Goal: Information Seeking & Learning: Learn about a topic

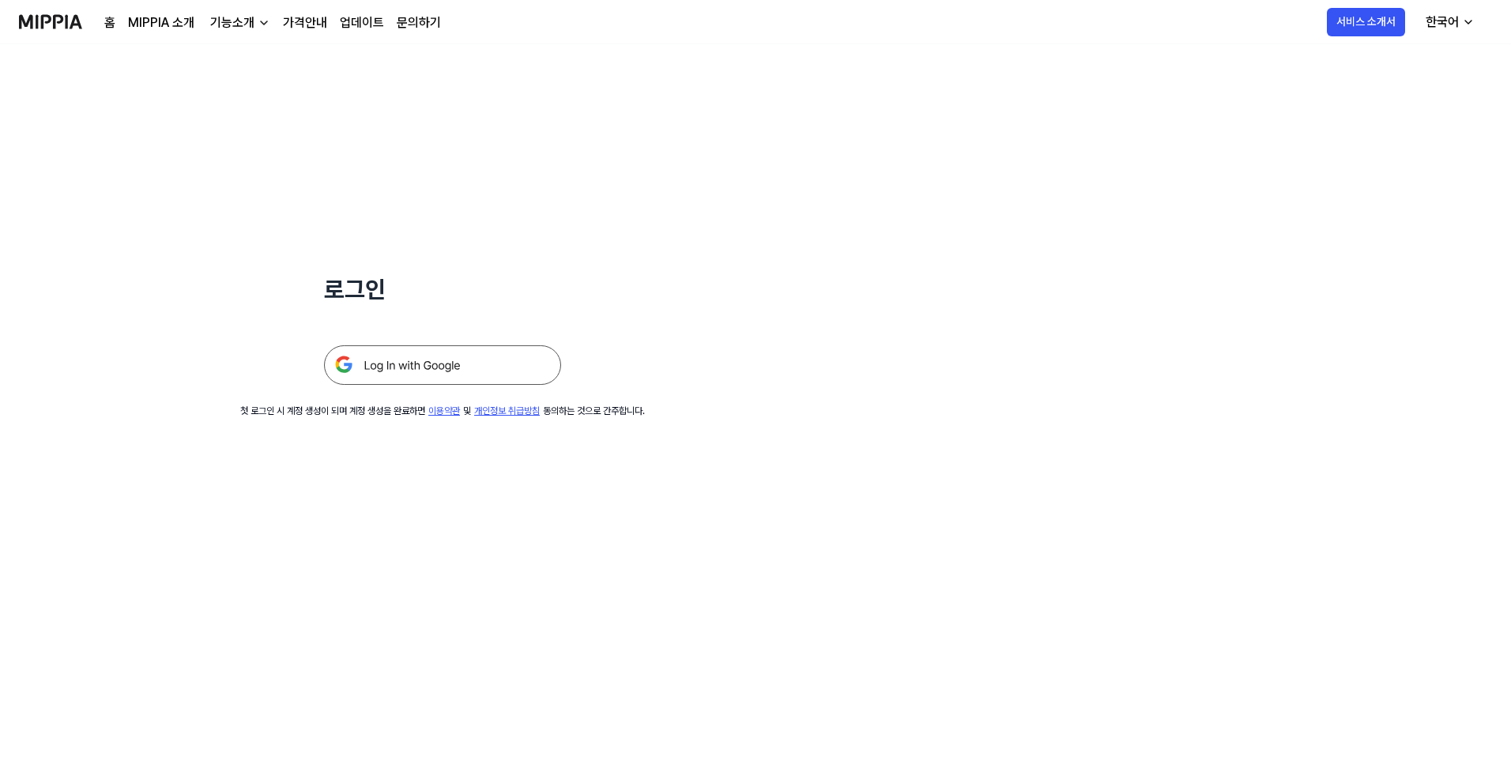
click at [399, 355] on img at bounding box center [442, 365] width 237 height 40
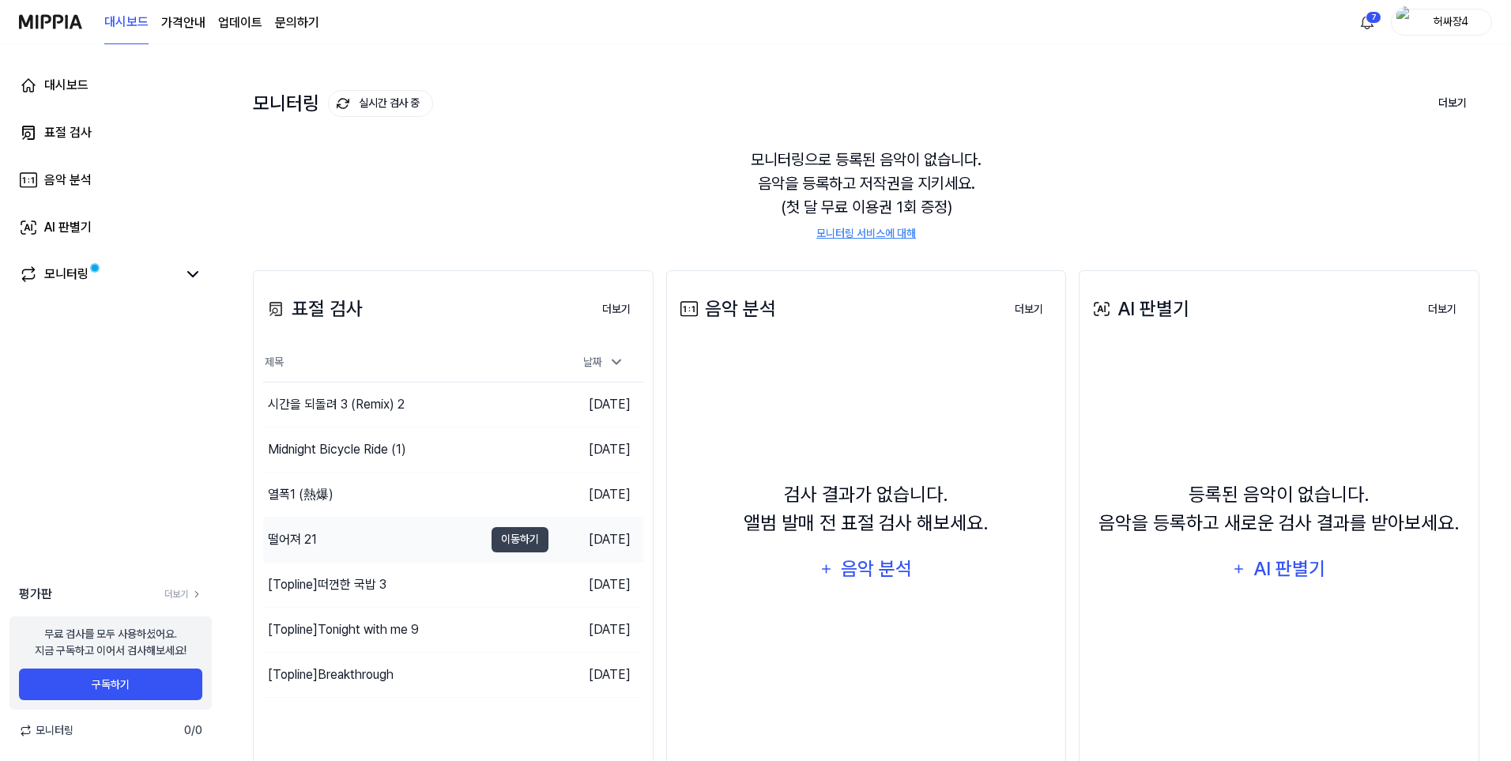
scroll to position [101, 0]
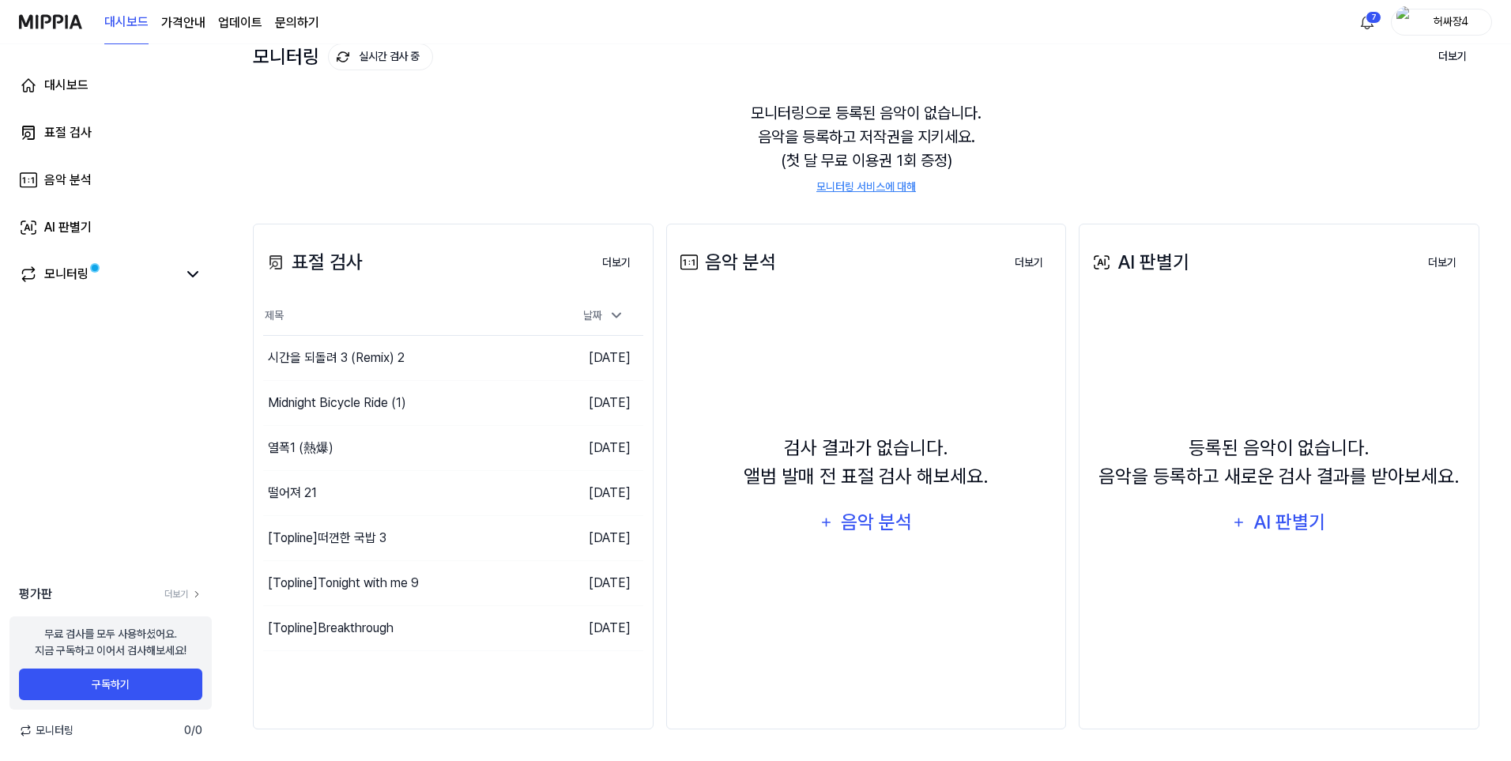
click at [179, 605] on div "평가판 더보기 무료 검사를 모두 사용하셨어요. 지금 구독하고 이어서 검사해보세요! 구독하기 모니터링 0 / 0" at bounding box center [110, 662] width 221 height 154
click at [184, 591] on link "더보기" at bounding box center [183, 594] width 38 height 14
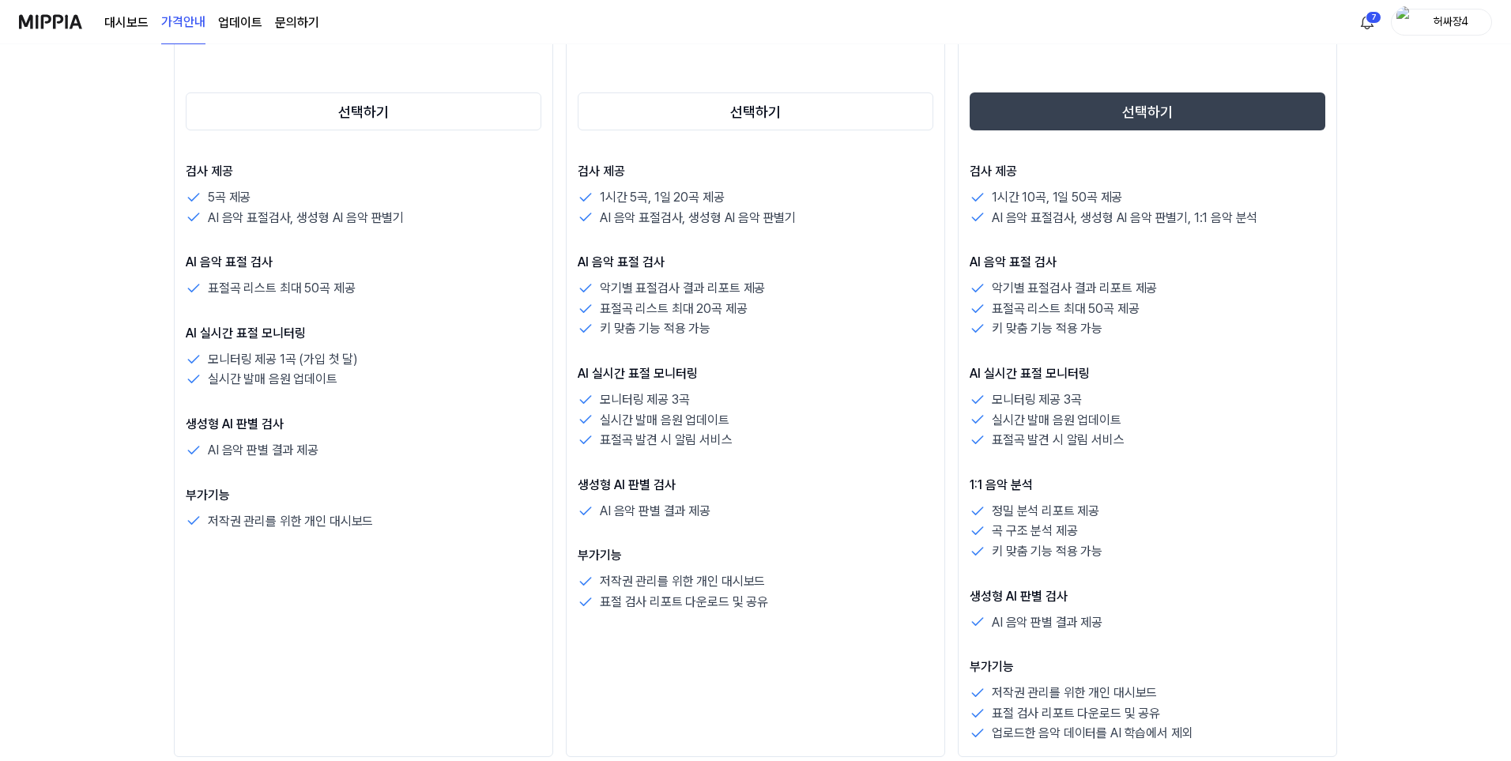
scroll to position [421, 0]
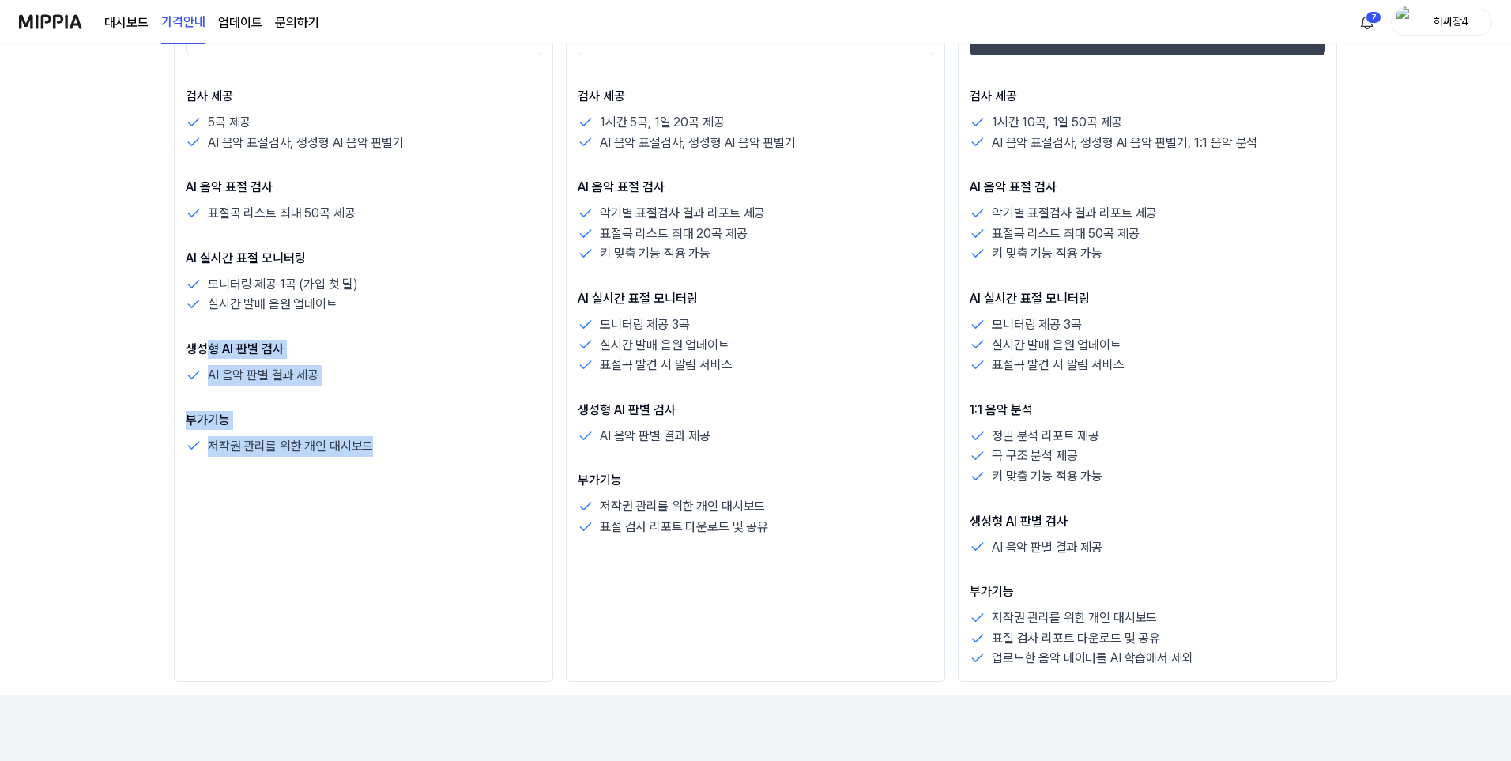
drag, startPoint x: 379, startPoint y: 448, endPoint x: 212, endPoint y: 348, distance: 194.9
click at [212, 348] on div "검사 제공 5곡 제공 AI 음악 표절검사, 생성형 AI 음악 판별기 AI 음악 표절 검사 표절곡 리스트 최대 50곡 제공 AI 실시간 표절 모…" at bounding box center [364, 271] width 356 height 369
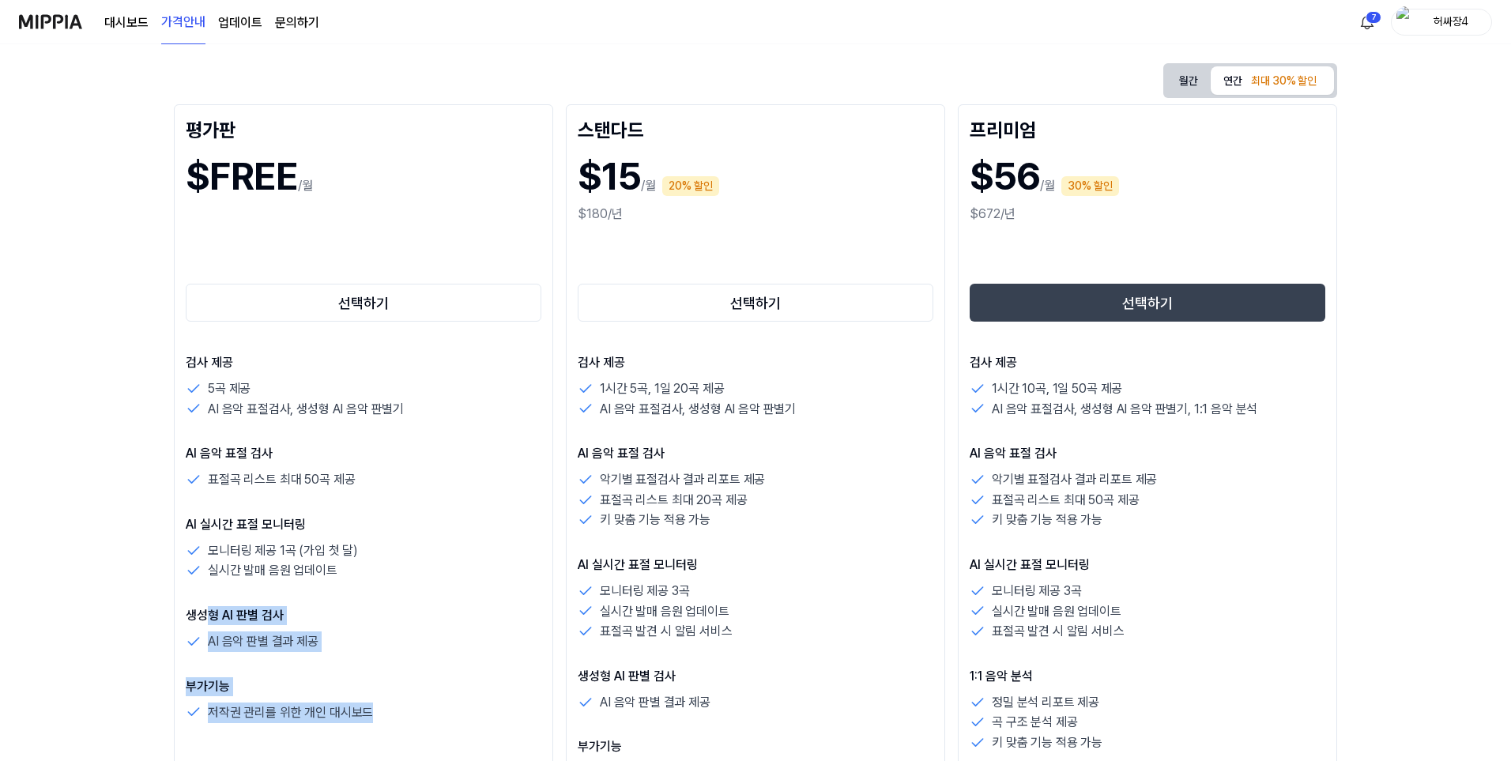
scroll to position [105, 0]
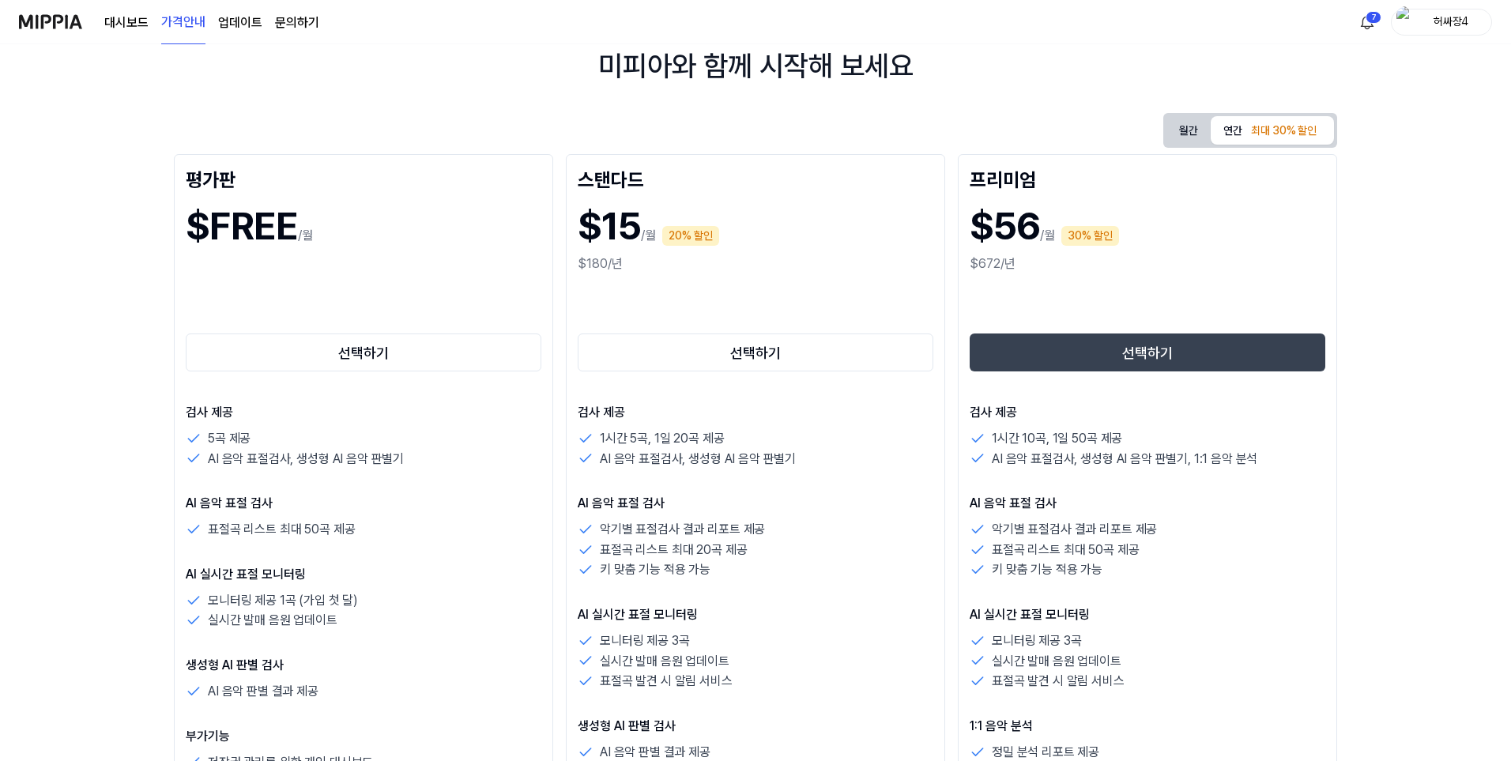
drag, startPoint x: 415, startPoint y: 627, endPoint x: 359, endPoint y: 566, distance: 82.2
click at [415, 625] on div "실시간 발매 음원 업데이트" at bounding box center [364, 620] width 356 height 21
drag, startPoint x: 359, startPoint y: 521, endPoint x: 241, endPoint y: 455, distance: 134.8
click at [241, 455] on div "검사 제공 5곡 제공 AI 음악 표절검사, 생성형 AI 음악 판별기 AI 음악 표절 검사 표절곡 리스트 최대 50곡 제공 AI 실시간 표절 모…" at bounding box center [364, 587] width 356 height 369
click at [281, 432] on div "5곡 제공" at bounding box center [364, 438] width 356 height 21
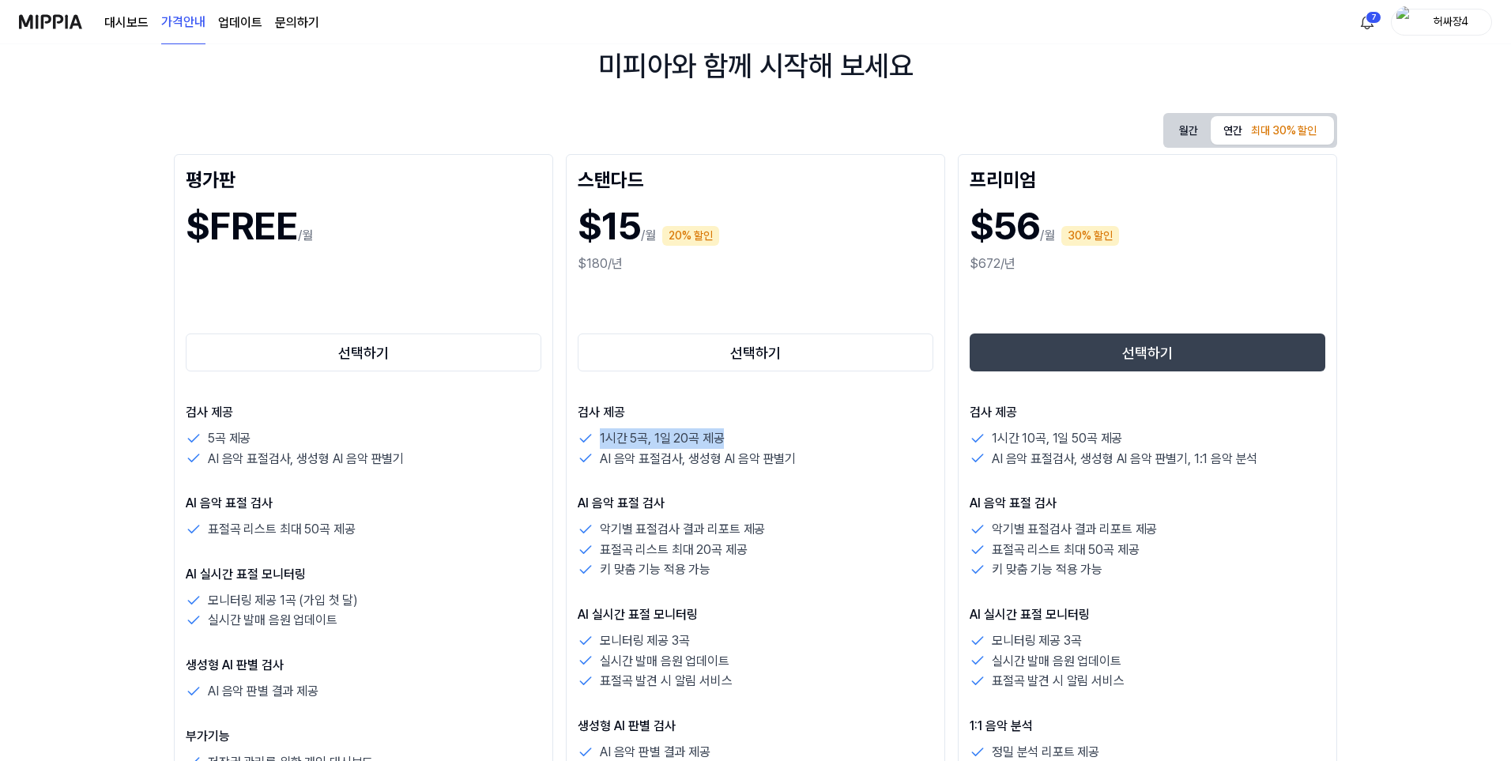
drag, startPoint x: 597, startPoint y: 437, endPoint x: 736, endPoint y: 437, distance: 139.8
click at [735, 437] on div "1시간 5곡, 1일 20곡 제공" at bounding box center [756, 438] width 356 height 21
click at [796, 446] on div "1시간 5곡, 1일 20곡 제공" at bounding box center [756, 438] width 356 height 21
drag, startPoint x: 770, startPoint y: 461, endPoint x: 767, endPoint y: 497, distance: 35.6
click at [687, 464] on div "AI 음악 표절검사, 생성형 AI 음악 판별기" at bounding box center [756, 459] width 356 height 21
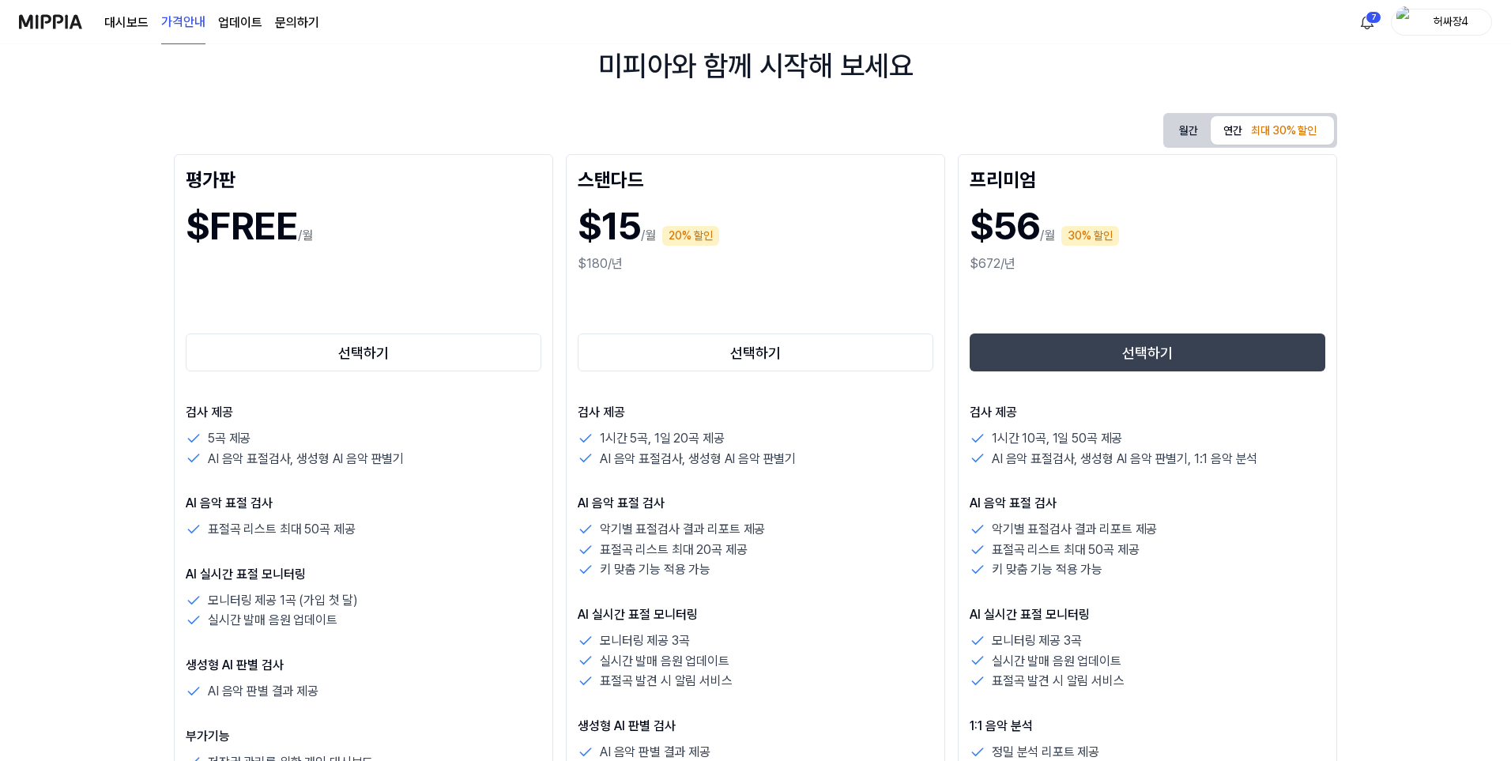
click at [773, 499] on p "AI 음악 표절 검사" at bounding box center [756, 503] width 356 height 19
click at [278, 24] on link "문의하기" at bounding box center [297, 22] width 44 height 19
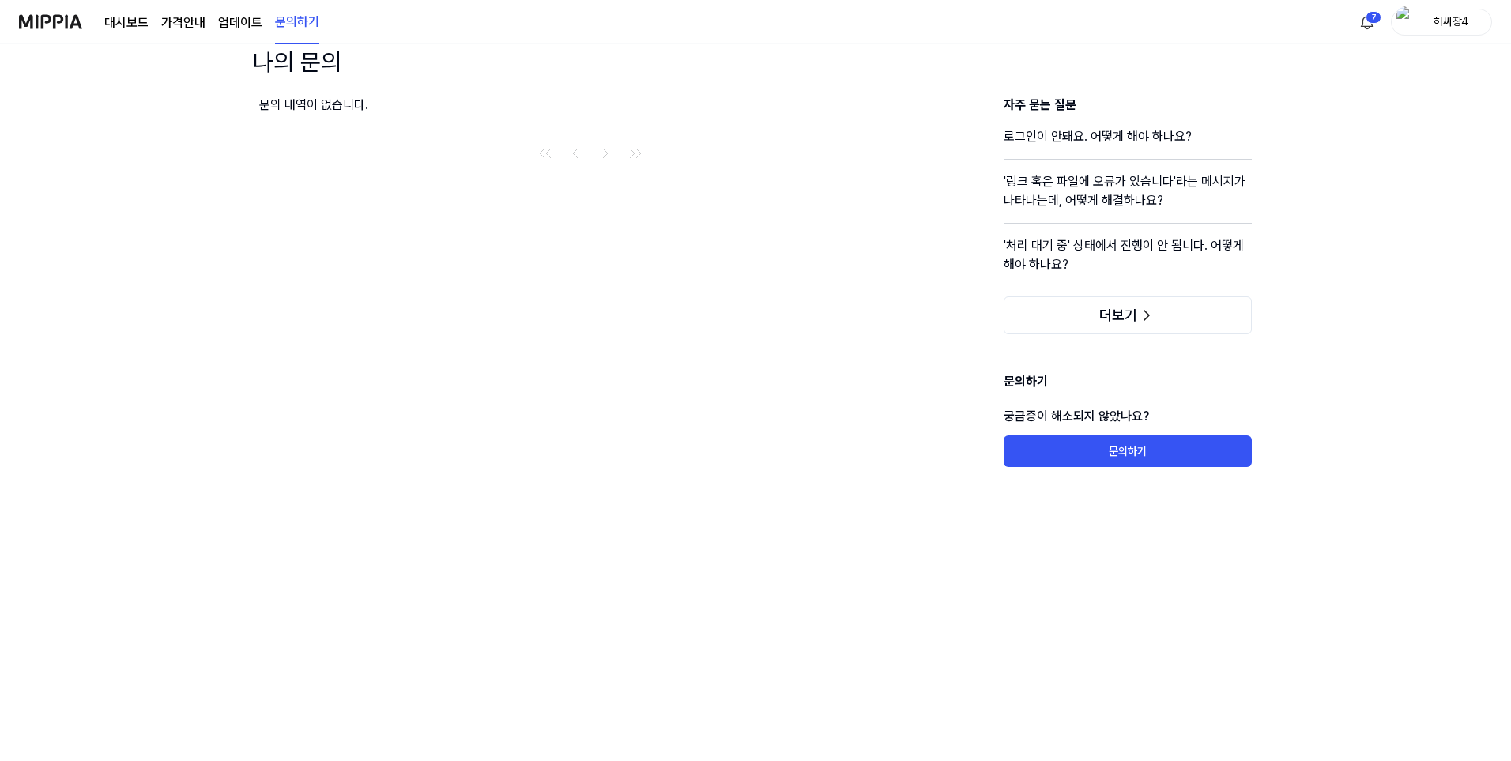
scroll to position [32, 0]
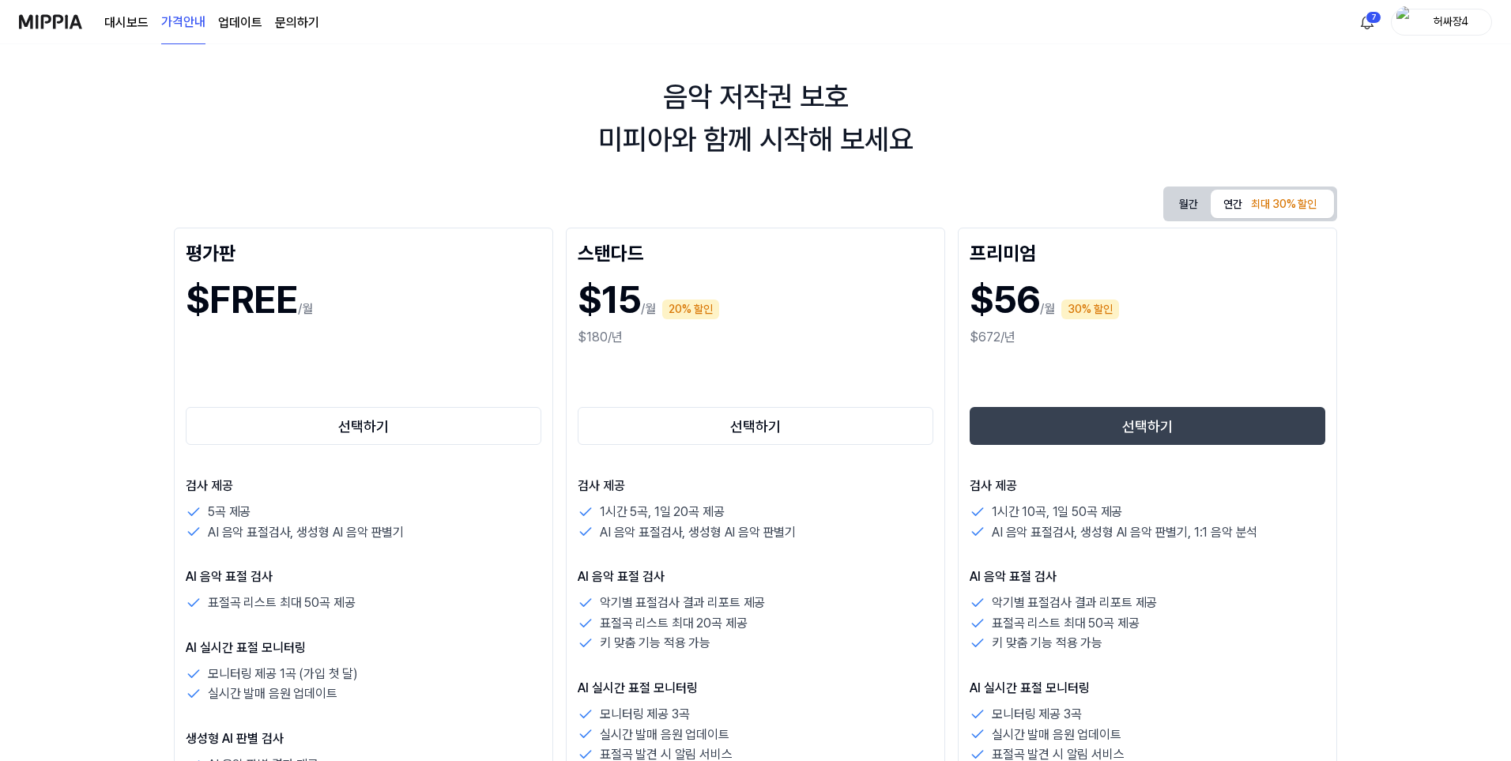
scroll to position [105, 0]
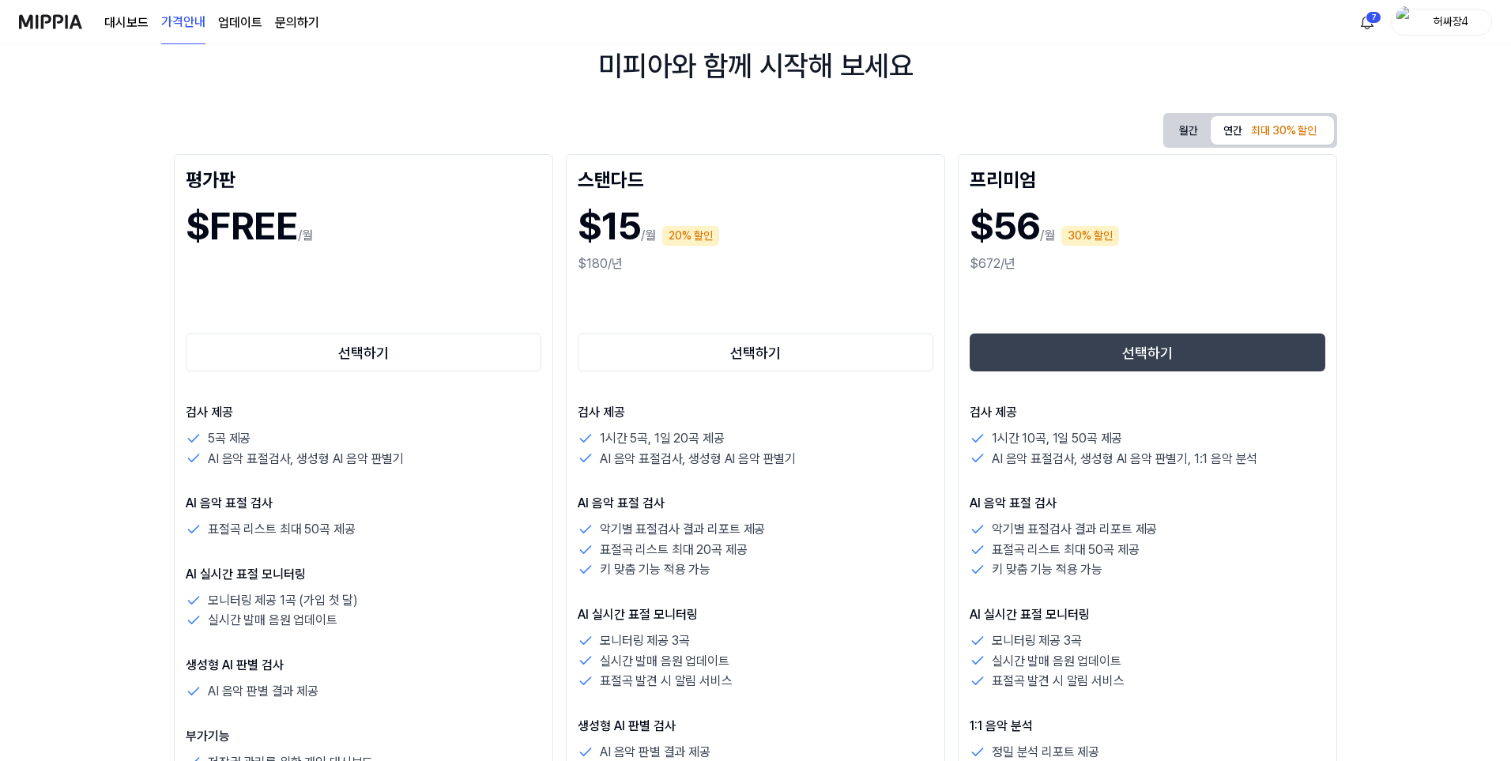
click at [127, 22] on link "대시보드" at bounding box center [126, 22] width 44 height 19
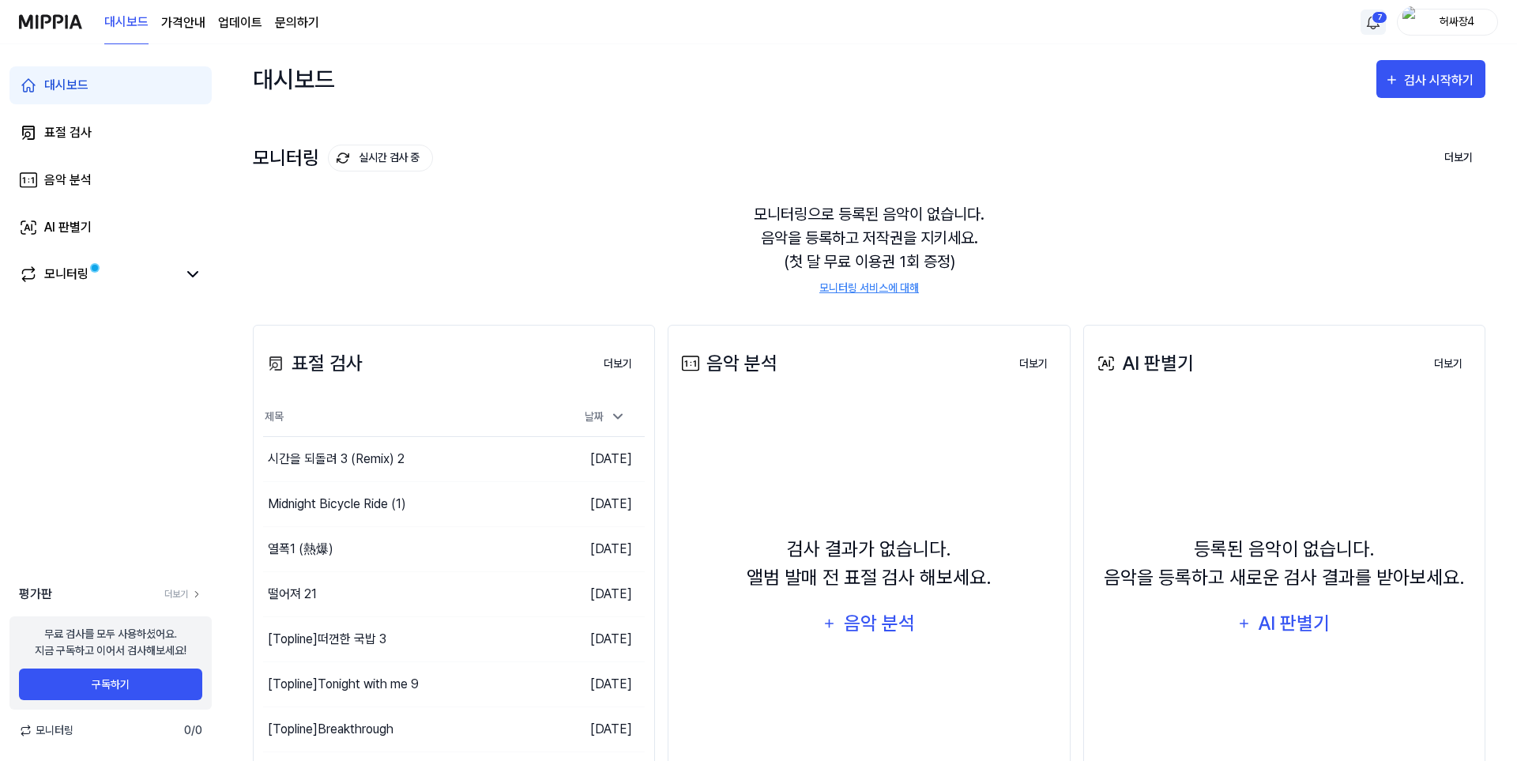
click at [1368, 27] on html "대시보드 가격안내 업데이트 문의하기 7 허싸장4 대시보드 표절 검사 음악 분석 AI 판별기 모니터링 평가판 더보기 무료 검사를 모두 사용하셨어…" at bounding box center [758, 380] width 1517 height 761
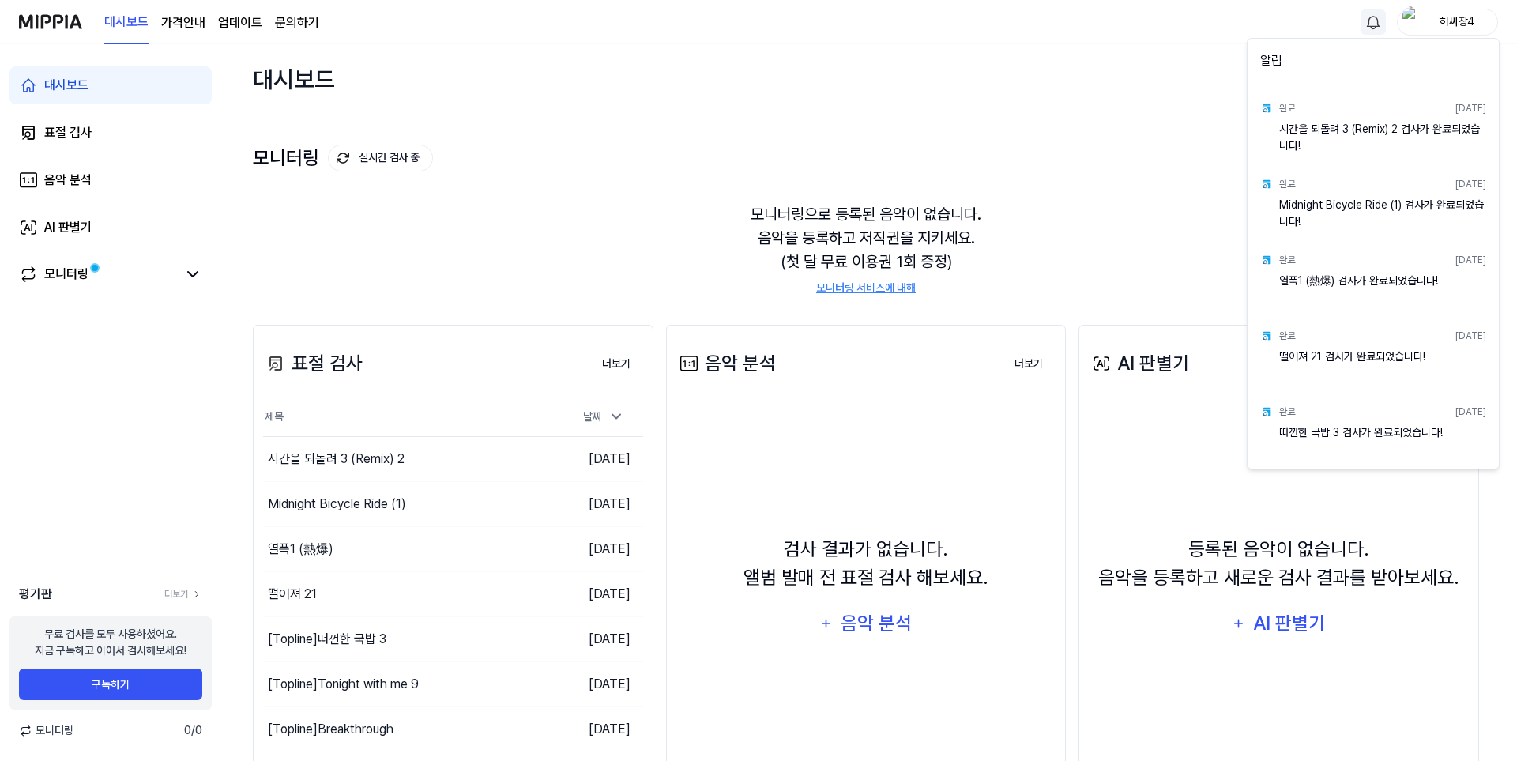
click at [1134, 141] on html "대시보드 가격안내 업데이트 문의하기 허싸장4 대시보드 표절 검사 음악 분석 AI 판별기 모니터링 평가판 더보기 무료 검사를 모두 사용하셨어요.…" at bounding box center [758, 380] width 1517 height 761
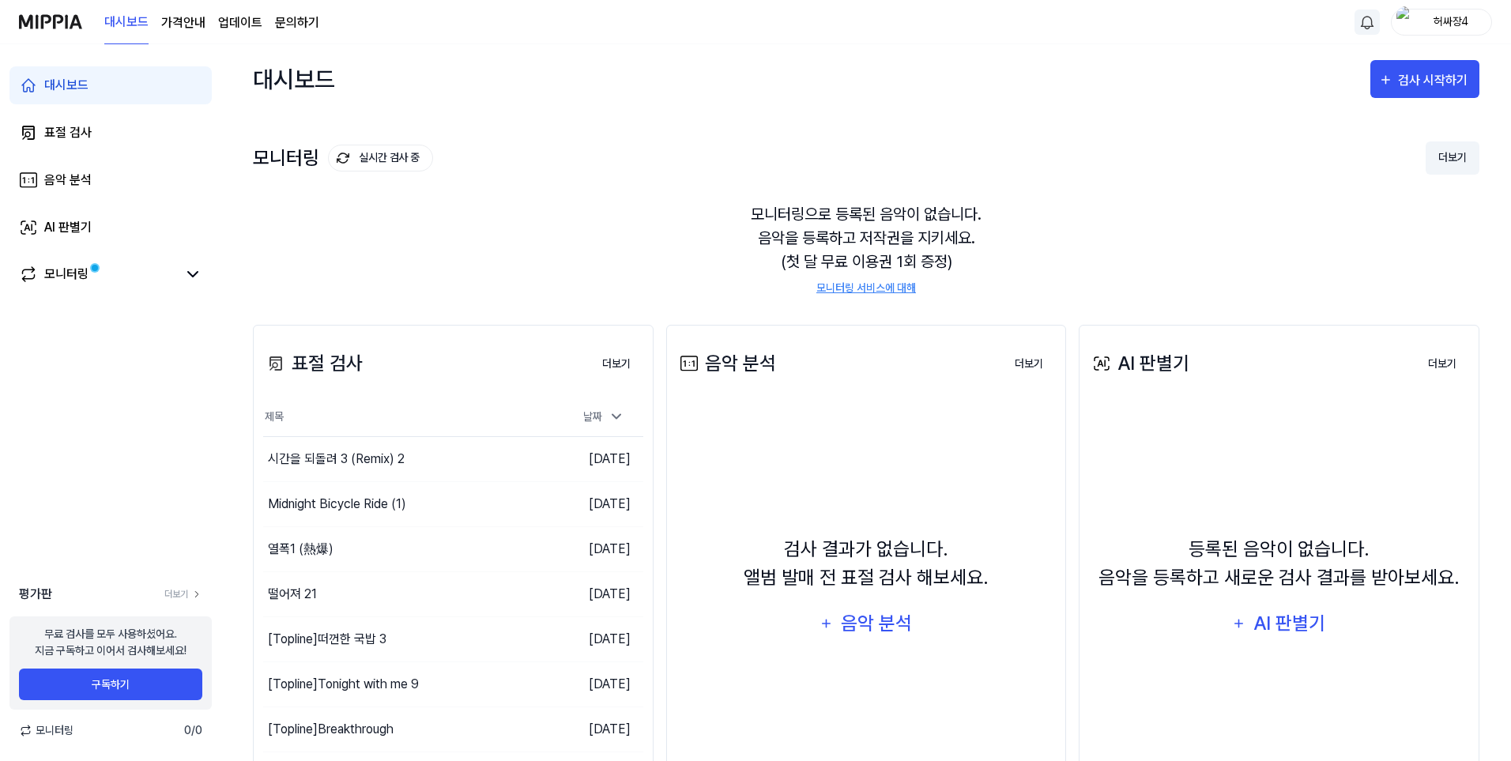
click at [1470, 158] on button "더보기" at bounding box center [1452, 157] width 54 height 33
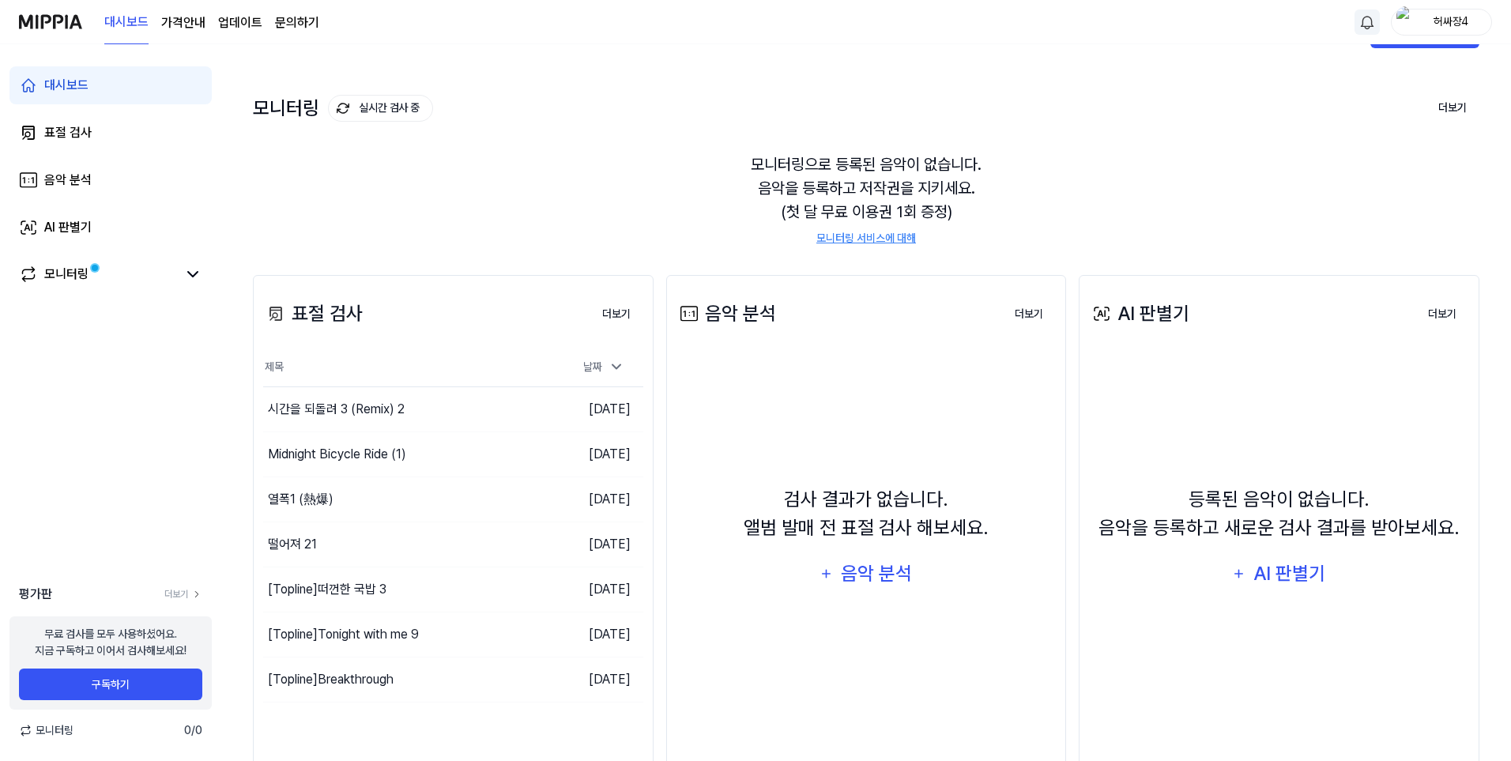
scroll to position [101, 0]
